Goal: Information Seeking & Learning: Find specific fact

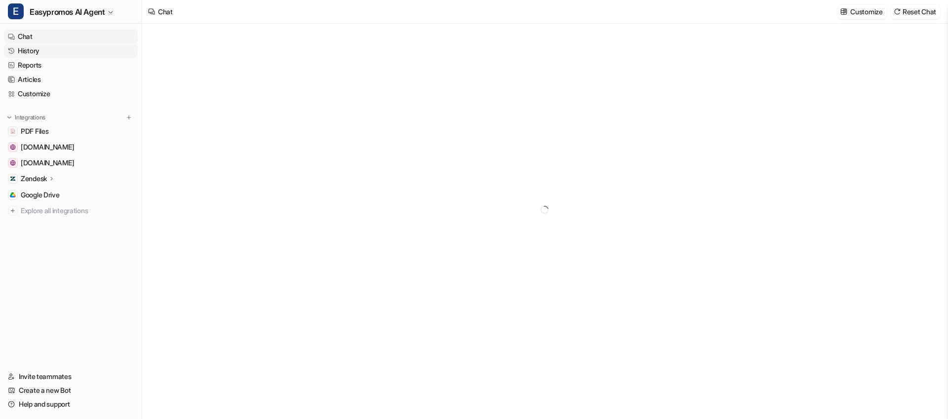
click at [48, 52] on link "History" at bounding box center [71, 51] width 134 height 14
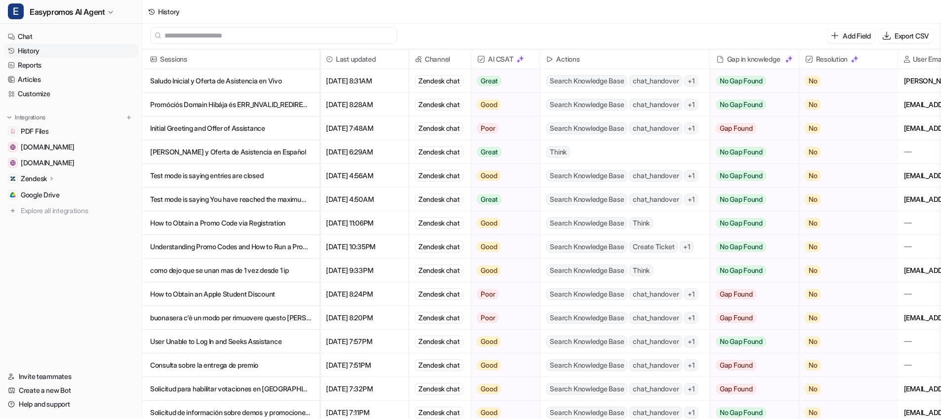
click at [198, 87] on p "Saludo Inicial y Oferta de Asistencia en Vivo" at bounding box center [230, 81] width 161 height 24
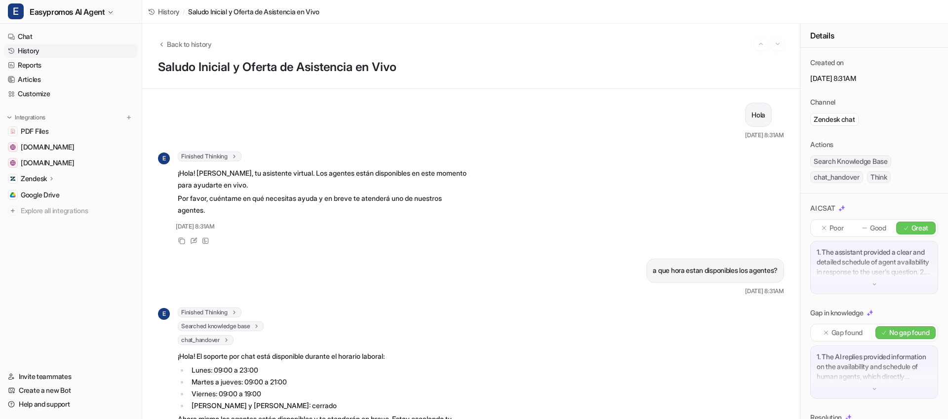
drag, startPoint x: 50, startPoint y: 51, endPoint x: 64, endPoint y: 51, distance: 13.8
click at [50, 50] on link "History" at bounding box center [71, 51] width 134 height 14
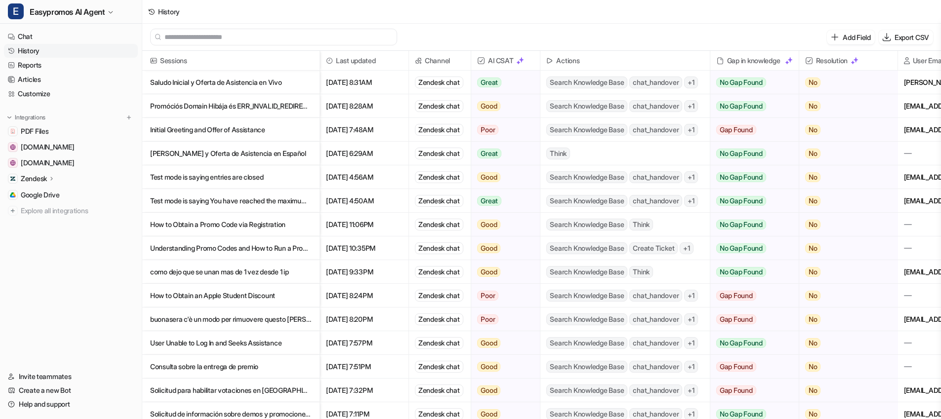
click at [253, 108] on p "Promóciós Domain Hibája és ERR_INVALID_REDIRECT Probléma" at bounding box center [230, 106] width 161 height 24
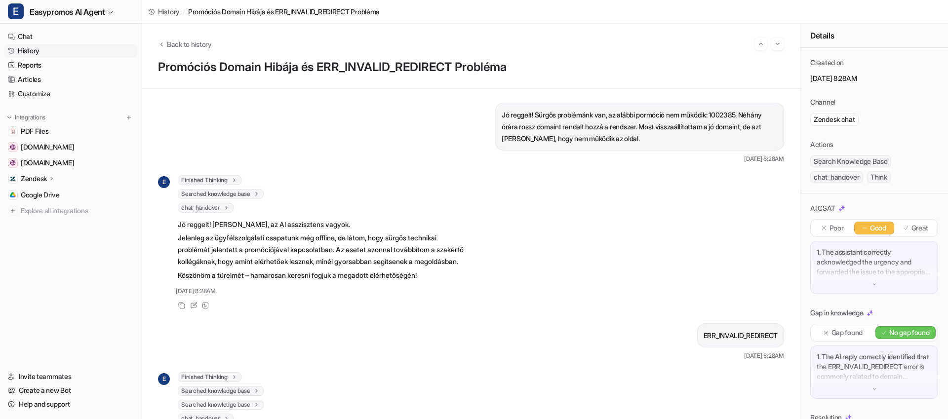
click at [43, 51] on link "History" at bounding box center [71, 51] width 134 height 14
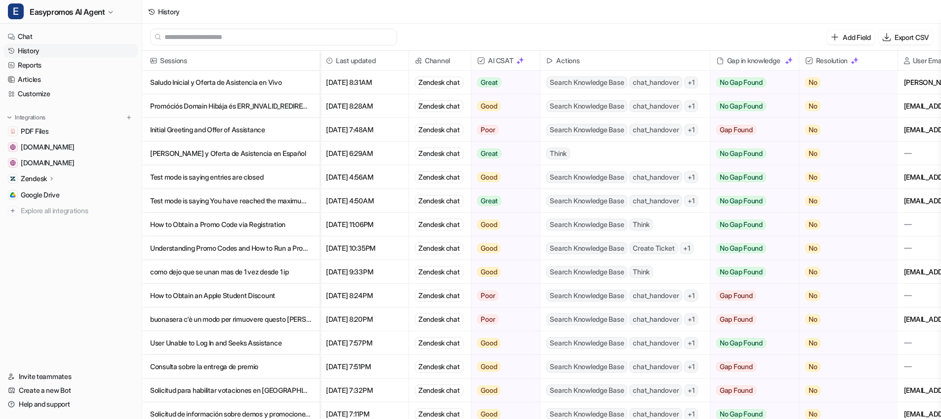
click at [226, 129] on p "Initial Greeting and Offer of Assistance" at bounding box center [230, 130] width 161 height 24
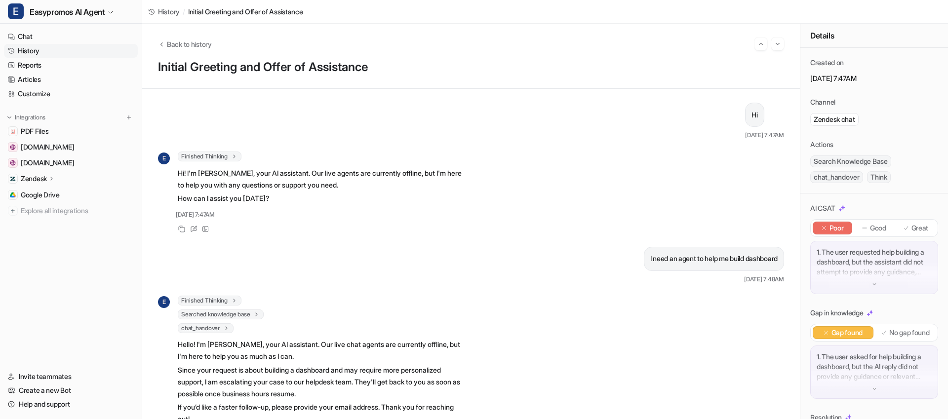
click at [38, 52] on link "History" at bounding box center [71, 51] width 134 height 14
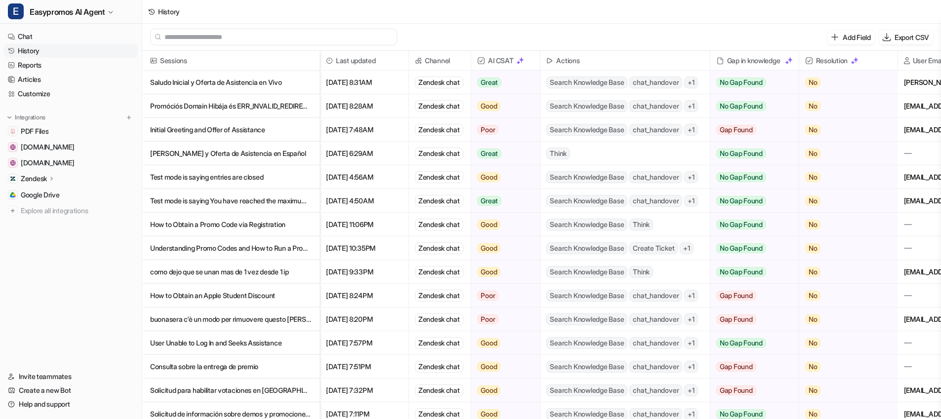
click at [205, 154] on p "[PERSON_NAME] y Oferta de Asistencia en Español" at bounding box center [230, 154] width 161 height 24
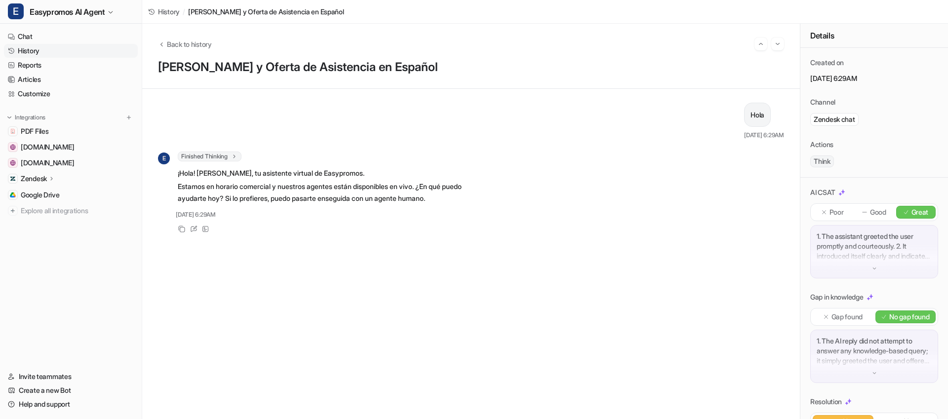
click at [52, 51] on link "History" at bounding box center [71, 51] width 134 height 14
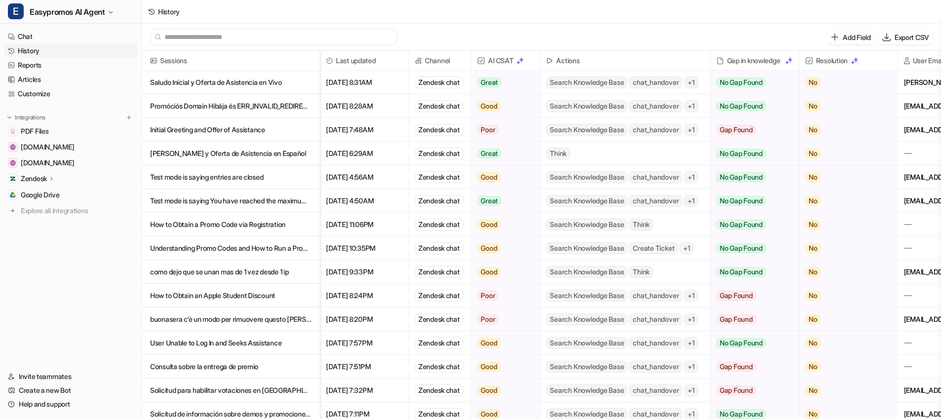
click at [229, 249] on p "Understanding Promo Codes and How to Run a Promo Code Campaign" at bounding box center [230, 249] width 161 height 24
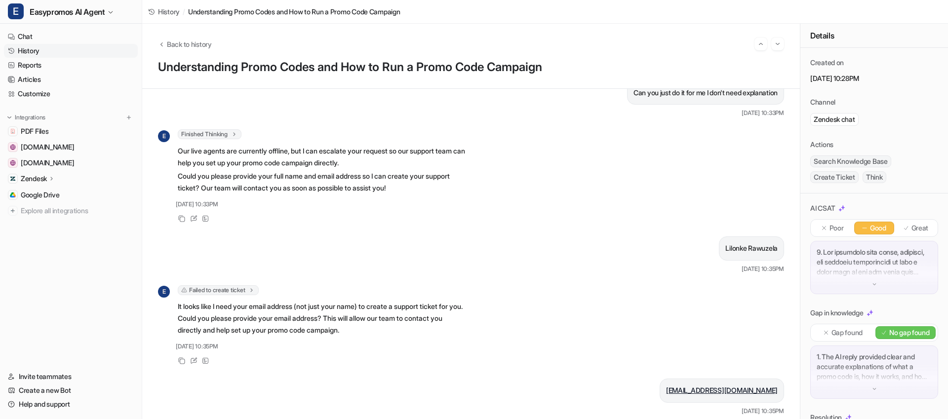
scroll to position [942, 0]
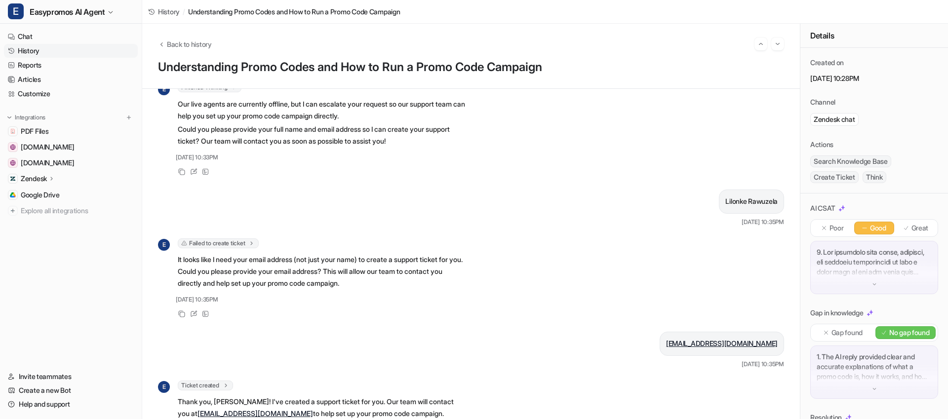
click at [728, 207] on p "Lilonke Rawuzela" at bounding box center [751, 202] width 52 height 12
copy p "Lilonke"
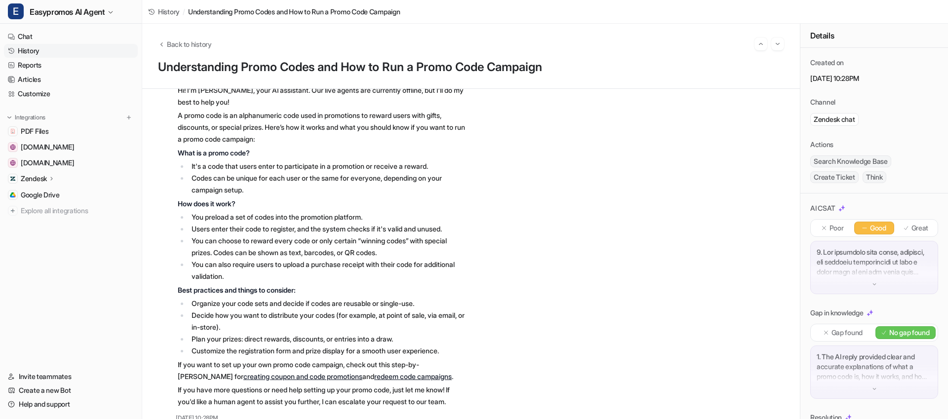
scroll to position [0, 0]
